Goal: Task Accomplishment & Management: Manage account settings

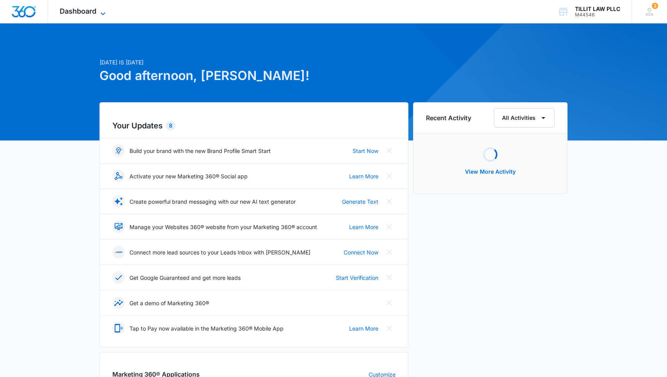
click at [105, 11] on icon at bounding box center [102, 13] width 9 height 9
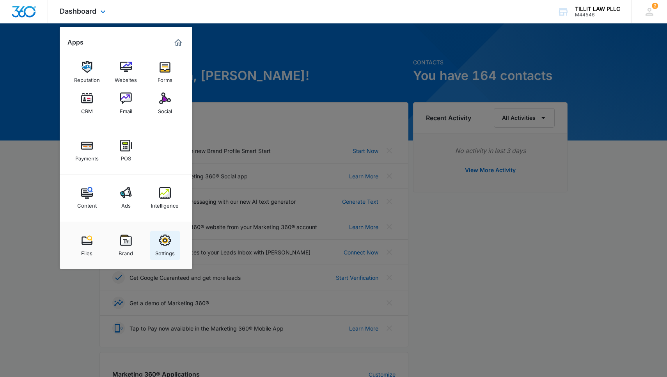
click at [171, 239] on link "Settings" at bounding box center [165, 246] width 30 height 30
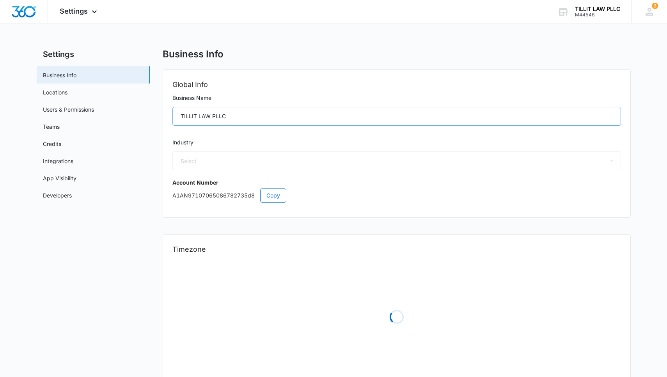
select select "30"
select select "US"
select select "America/New_York"
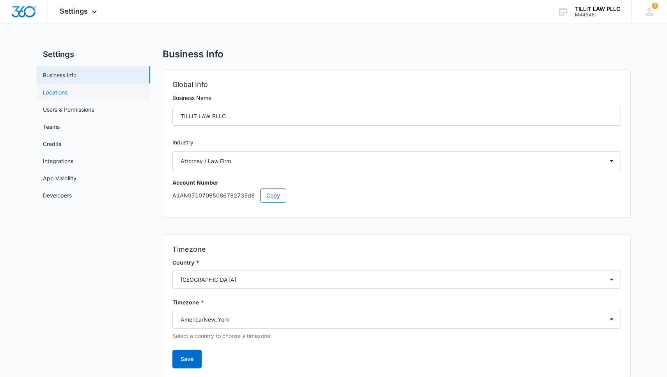
click at [64, 92] on link "Locations" at bounding box center [55, 92] width 25 height 8
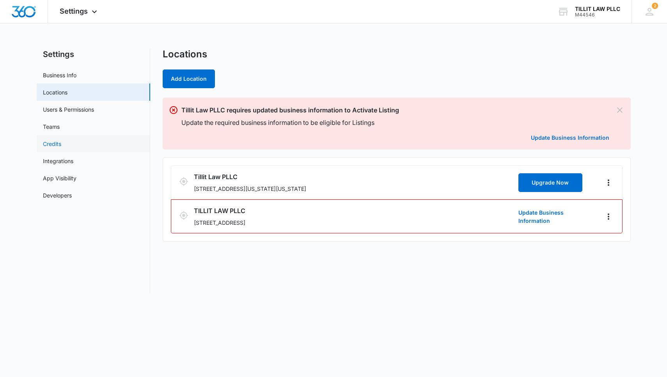
click at [61, 142] on link "Credits" at bounding box center [52, 144] width 18 height 8
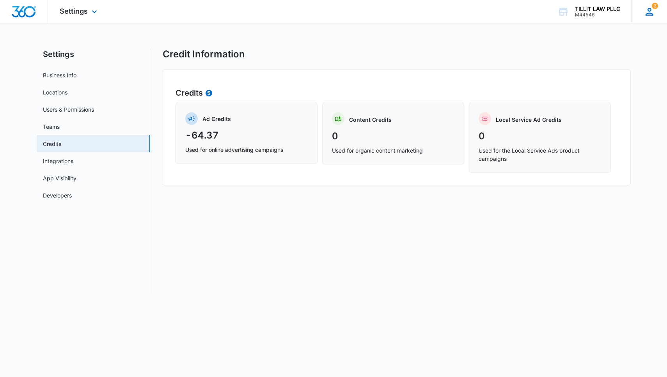
click at [658, 14] on div "2 SR Sareesh Rawat srawat@tillitlawfirm.com My Profile 2 Notifications Support …" at bounding box center [648, 11] width 35 height 23
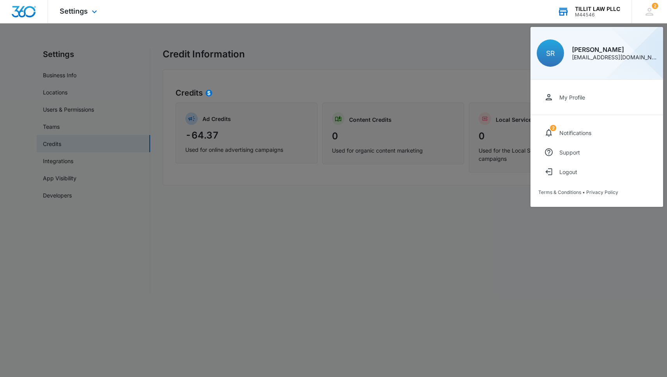
click at [599, 9] on div "TILLIT LAW PLLC" at bounding box center [597, 9] width 45 height 6
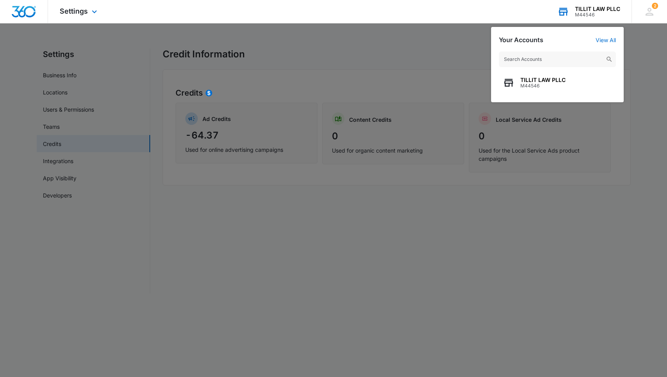
click at [586, 98] on div "TILLIT LAW PLLC M44546" at bounding box center [557, 73] width 133 height 59
click at [586, 87] on div "TILLIT LAW PLLC M44546" at bounding box center [557, 82] width 117 height 23
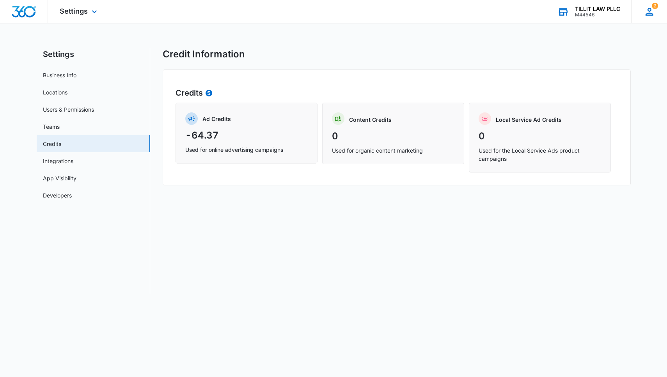
click at [644, 11] on div "2" at bounding box center [650, 12] width 12 height 12
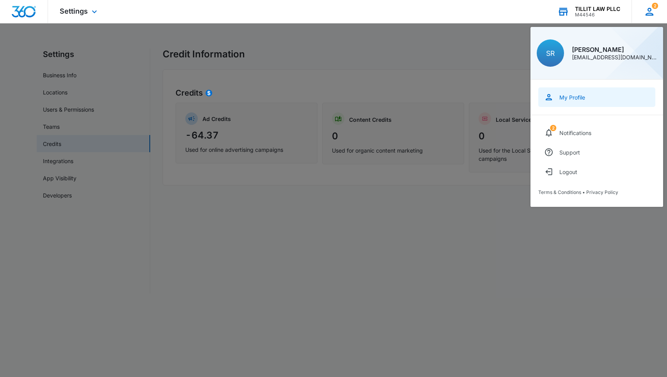
click at [564, 100] on div "My Profile" at bounding box center [572, 97] width 26 height 7
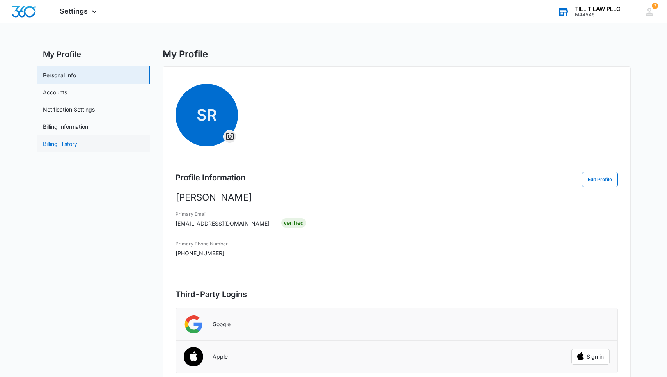
click at [77, 146] on link "Billing History" at bounding box center [60, 144] width 34 height 8
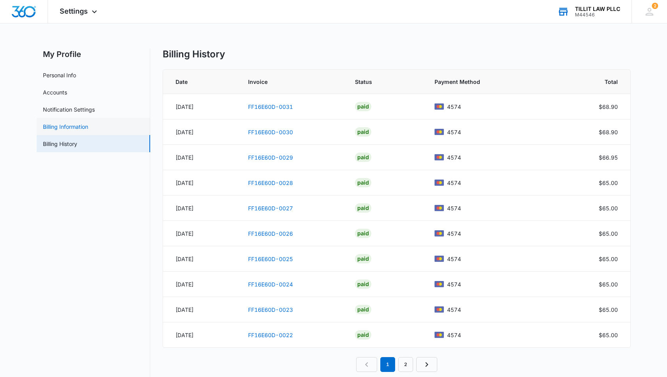
click at [88, 131] on link "Billing Information" at bounding box center [65, 126] width 45 height 8
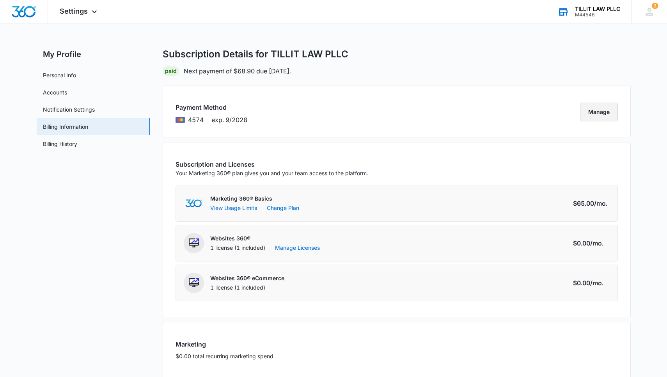
click at [583, 115] on button "Manage" at bounding box center [599, 112] width 38 height 19
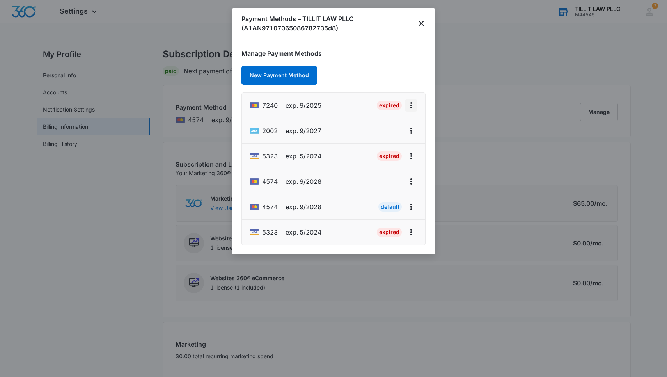
click at [410, 104] on icon "actions.viewMore" at bounding box center [410, 105] width 9 height 9
click at [401, 128] on button "Edit Card" at bounding box center [384, 127] width 65 height 12
select select "9"
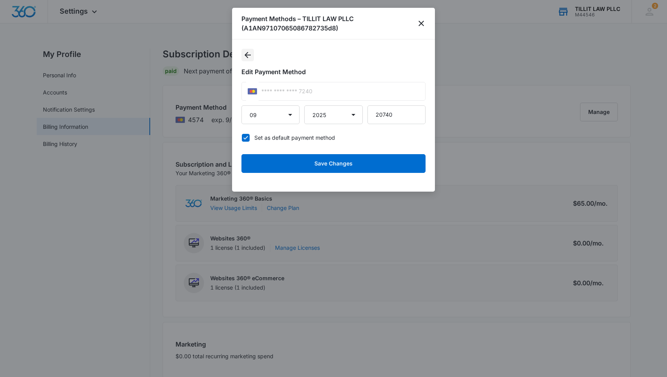
click at [252, 53] on icon "Back" at bounding box center [247, 54] width 9 height 9
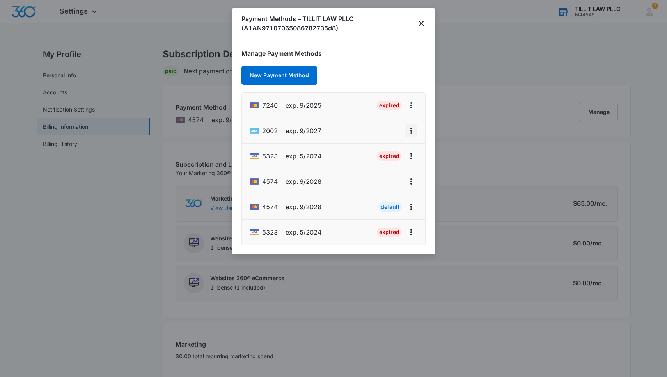
click at [408, 132] on icon "actions.viewMore" at bounding box center [410, 130] width 9 height 9
click at [355, 206] on li "4574 exp. 9/2028 Default" at bounding box center [333, 206] width 183 height 25
click at [289, 73] on button "New Payment Method" at bounding box center [279, 75] width 76 height 19
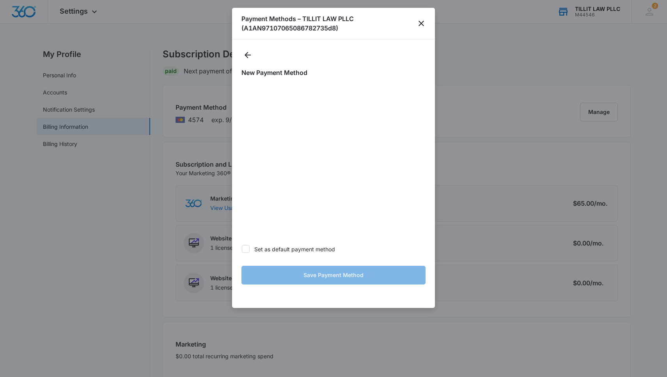
click at [266, 250] on label "Set as default payment method" at bounding box center [333, 249] width 184 height 8
click at [242, 249] on input "Set as default payment method" at bounding box center [241, 249] width 0 height 0
checkbox input "true"
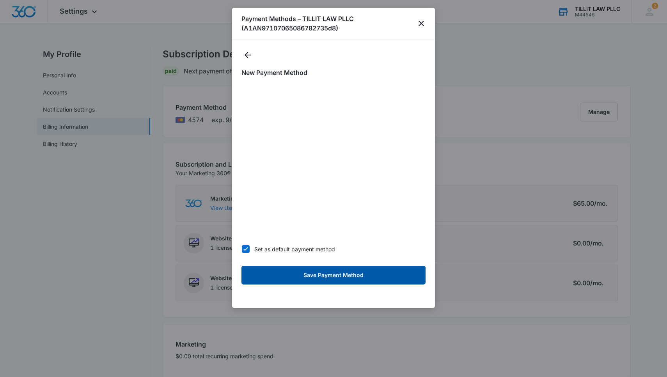
click at [325, 275] on button "Save Payment Method" at bounding box center [333, 275] width 184 height 19
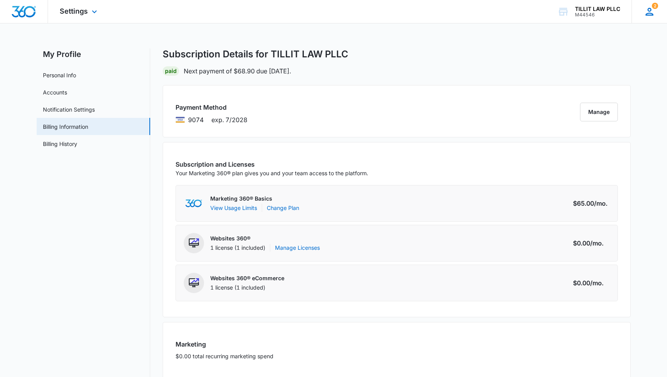
click at [645, 14] on icon at bounding box center [650, 12] width 12 height 12
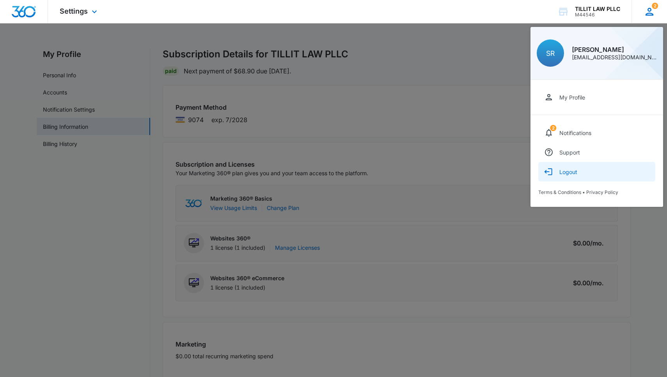
click at [569, 173] on div "Logout" at bounding box center [568, 171] width 18 height 7
